Goal: Use online tool/utility: Utilize a website feature to perform a specific function

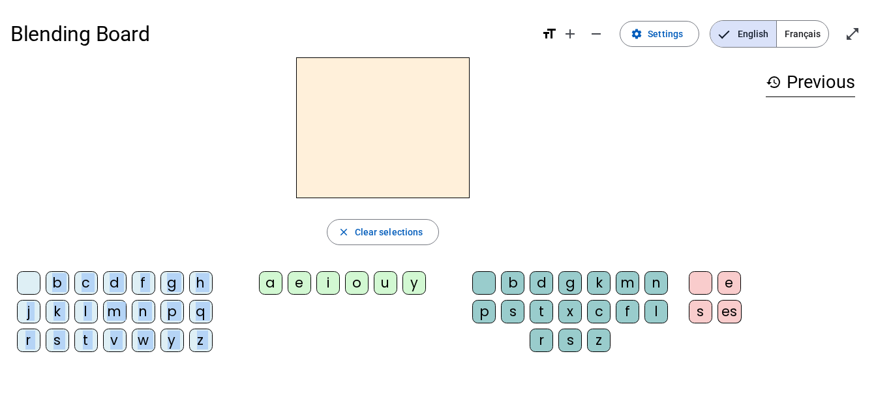
drag, startPoint x: 270, startPoint y: 281, endPoint x: 361, endPoint y: 145, distance: 163.5
click at [361, 145] on div "close Clear selections b c d f g h j k l m n p q r s t v w y z a e i o u y b d …" at bounding box center [382, 209] width 745 height 305
click at [269, 288] on div "a" at bounding box center [270, 282] width 23 height 23
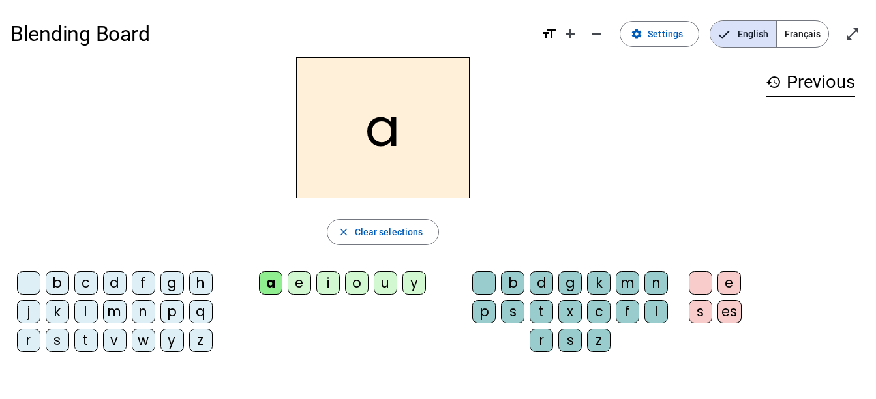
click at [170, 312] on div "p" at bounding box center [171, 311] width 23 height 23
click at [299, 280] on div "e" at bounding box center [299, 282] width 23 height 23
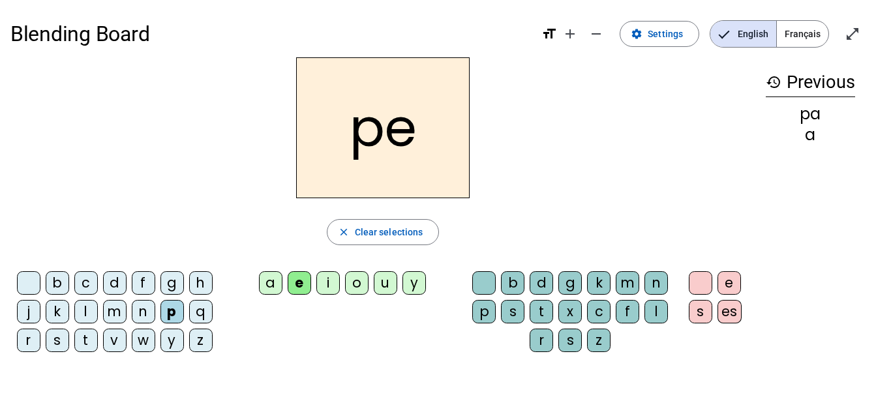
click at [354, 281] on div "o" at bounding box center [356, 282] width 23 height 23
click at [519, 281] on div "b" at bounding box center [512, 282] width 23 height 23
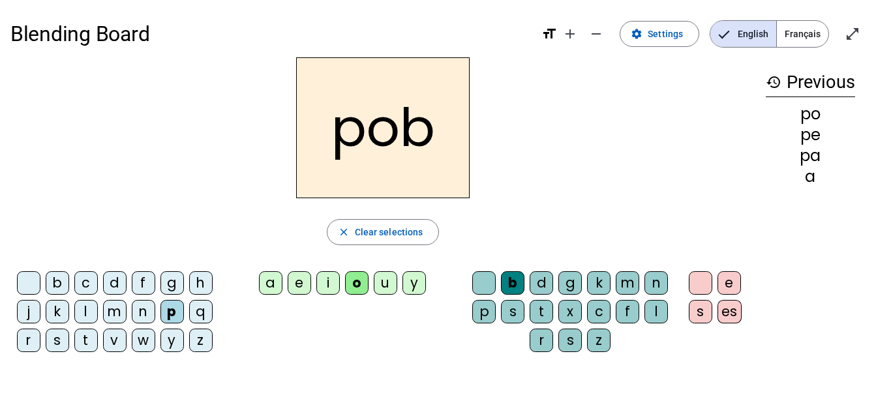
click at [299, 282] on div "e" at bounding box center [299, 282] width 23 height 23
click at [112, 282] on div "d" at bounding box center [114, 282] width 23 height 23
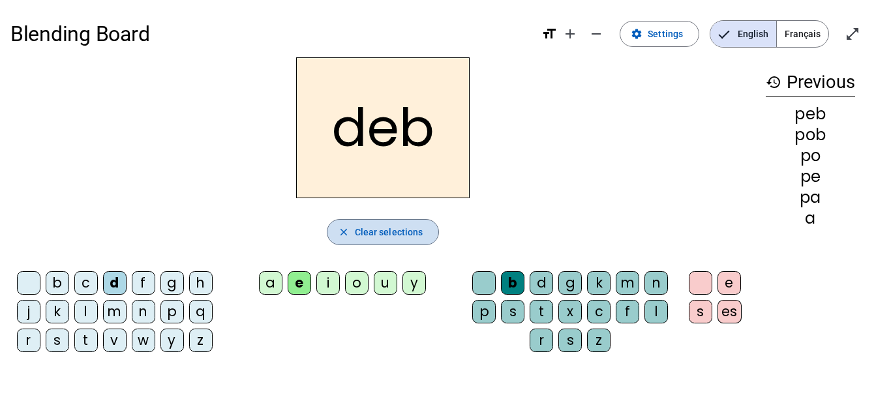
click at [385, 221] on span "button" at bounding box center [382, 231] width 111 height 31
